Goal: Navigation & Orientation: Find specific page/section

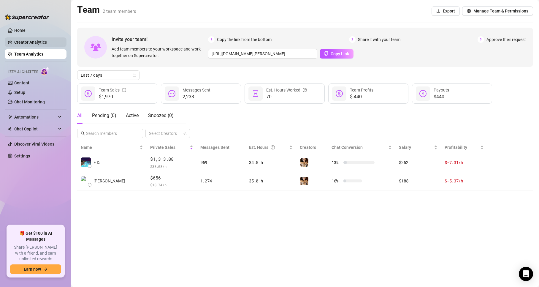
click at [27, 39] on link "Creator Analytics" at bounding box center [37, 41] width 47 height 9
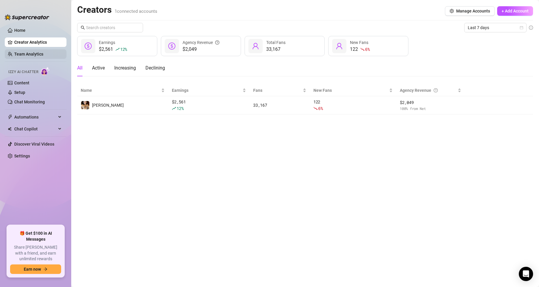
click at [26, 52] on link "Team Analytics" at bounding box center [28, 54] width 29 height 5
